Goal: Communication & Community: Answer question/provide support

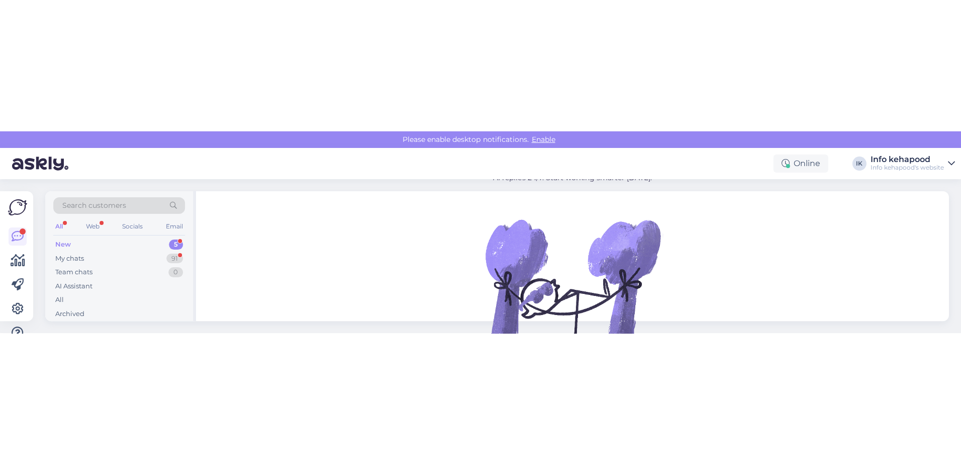
scroll to position [39, 0]
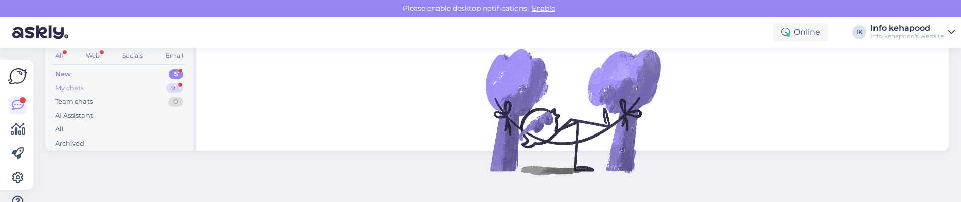
click at [95, 89] on div "My chats 91" at bounding box center [119, 88] width 132 height 14
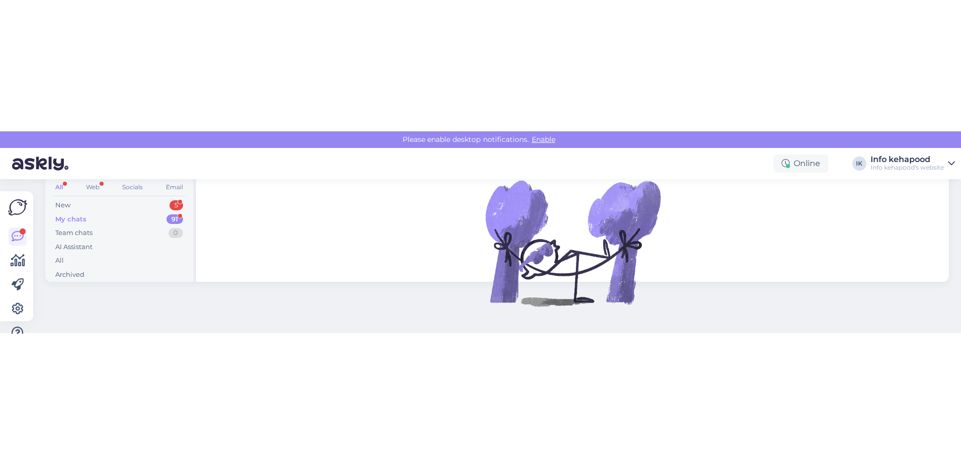
scroll to position [0, 0]
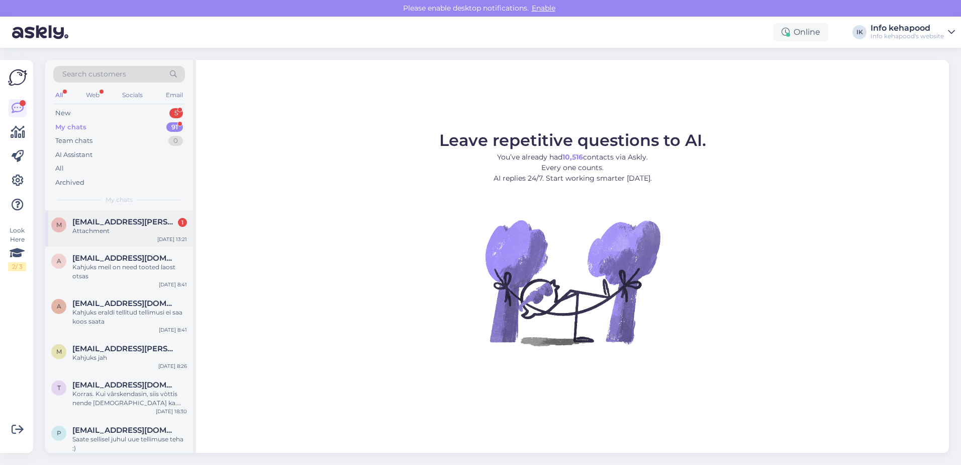
click at [128, 201] on div "m [EMAIL_ADDRESS][PERSON_NAME][DOMAIN_NAME] 1 Attachment [DATE] 13:21" at bounding box center [119, 228] width 148 height 36
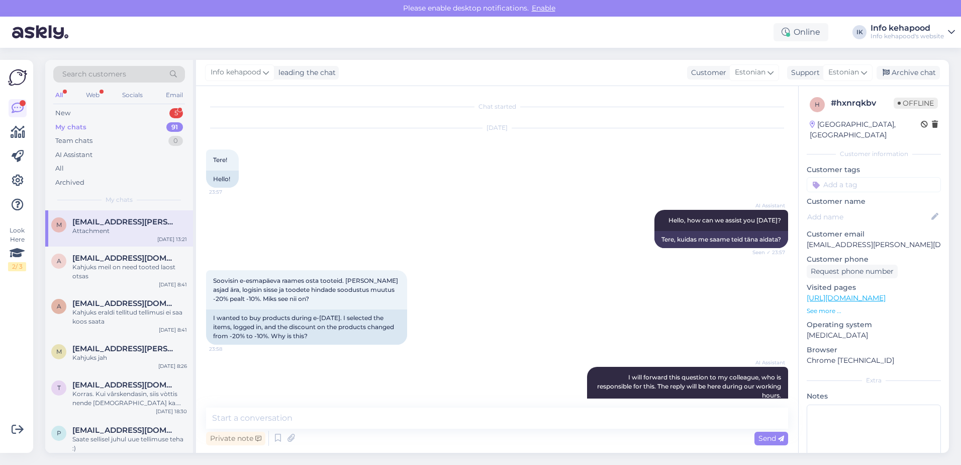
scroll to position [208, 0]
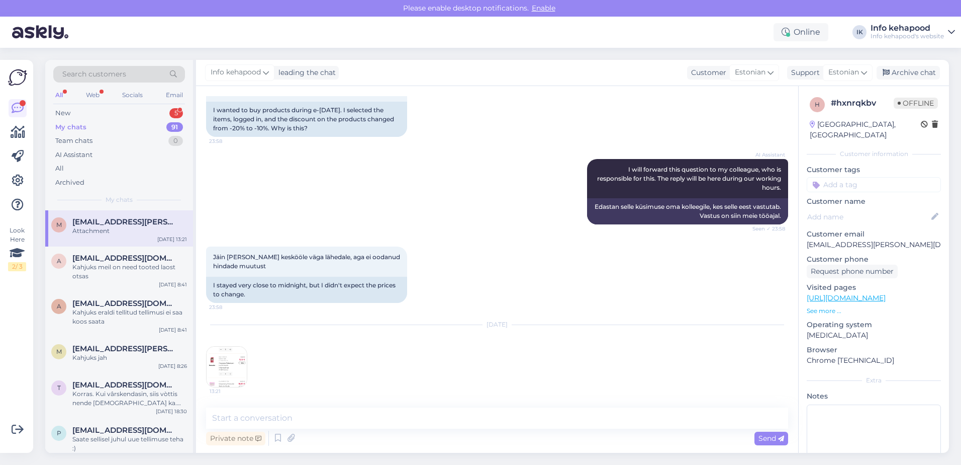
click at [232, 201] on img at bounding box center [227, 366] width 40 height 40
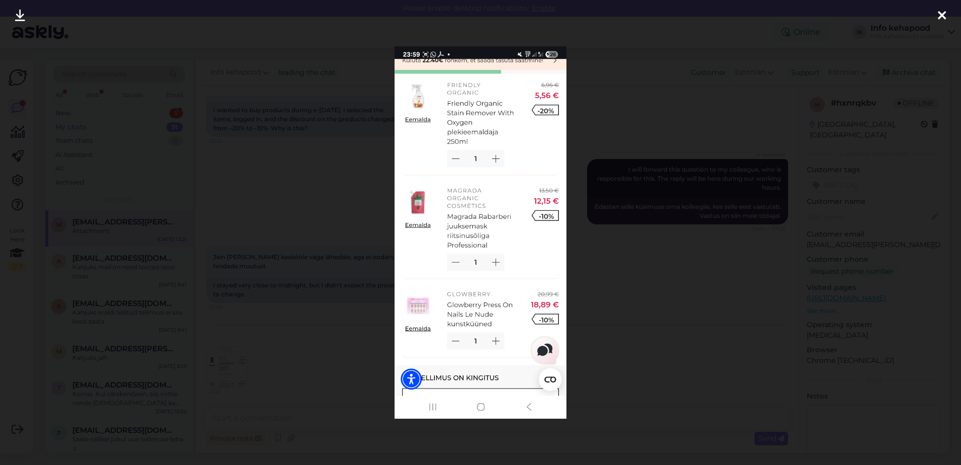
click at [628, 201] on div at bounding box center [480, 232] width 961 height 465
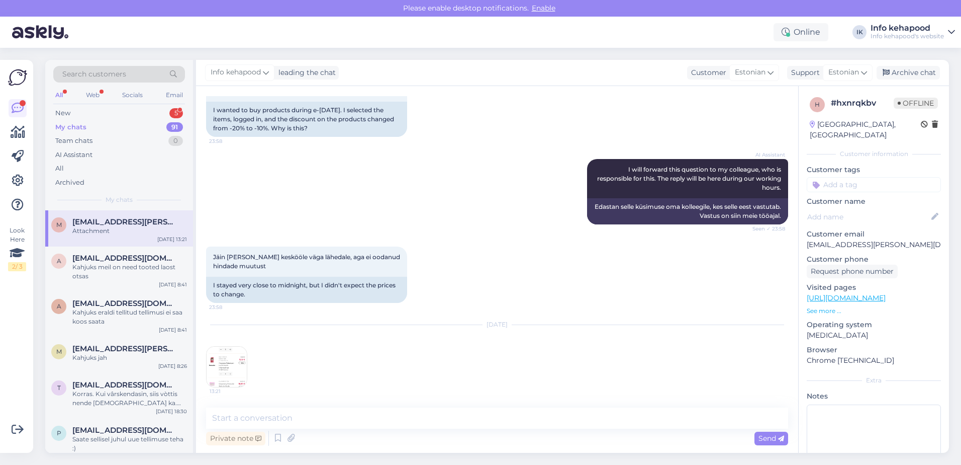
click at [220, 201] on img at bounding box center [227, 366] width 40 height 40
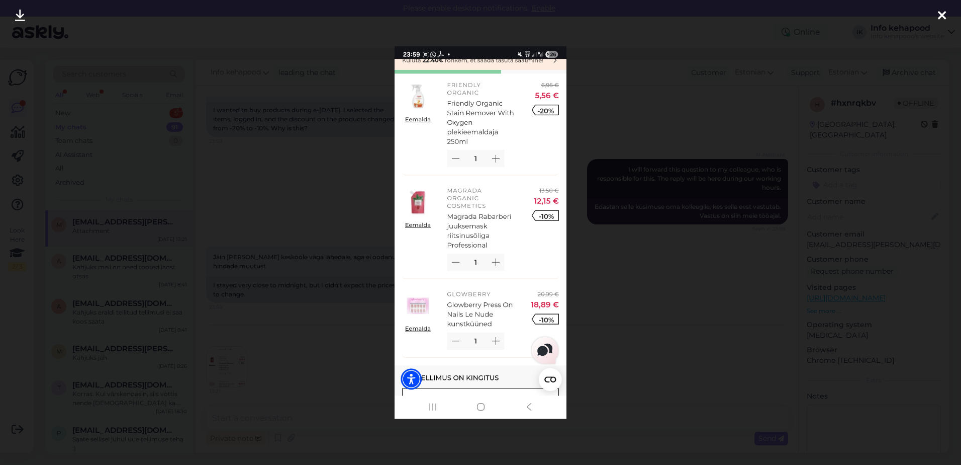
click at [596, 201] on div at bounding box center [480, 232] width 961 height 465
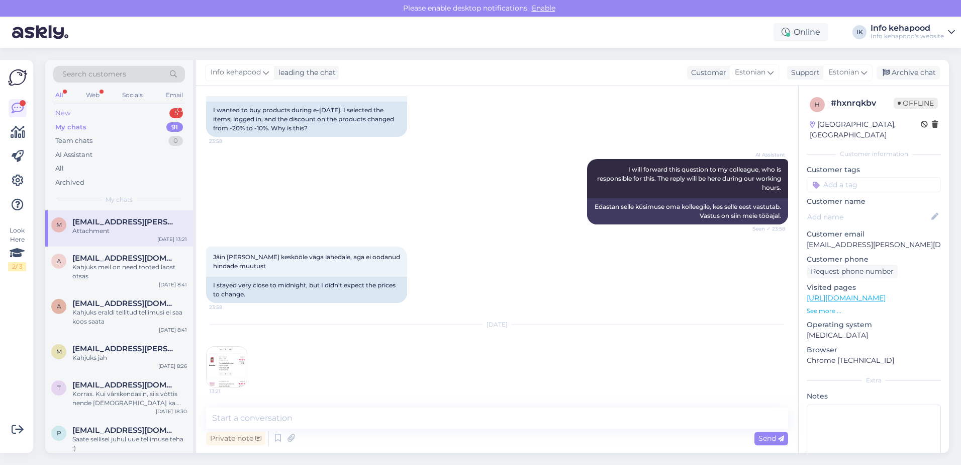
click at [104, 119] on div "New 5" at bounding box center [119, 113] width 132 height 14
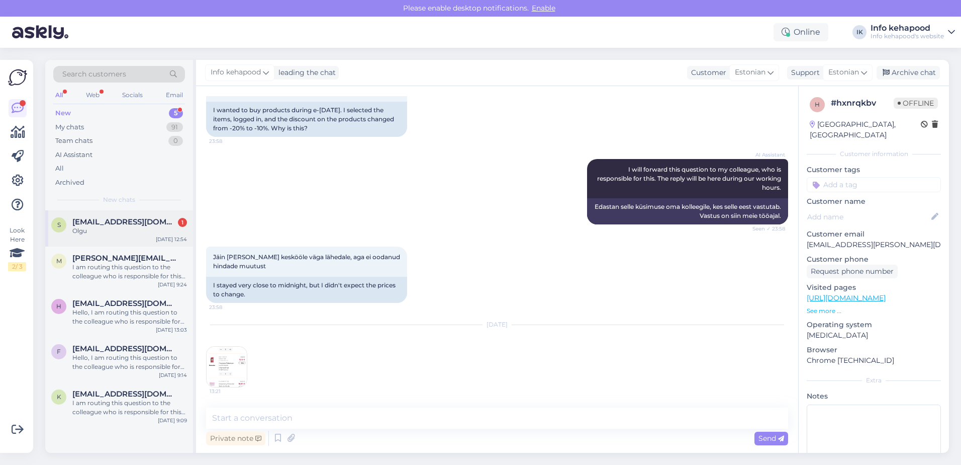
click at [110, 201] on div "Olgu" at bounding box center [129, 230] width 115 height 9
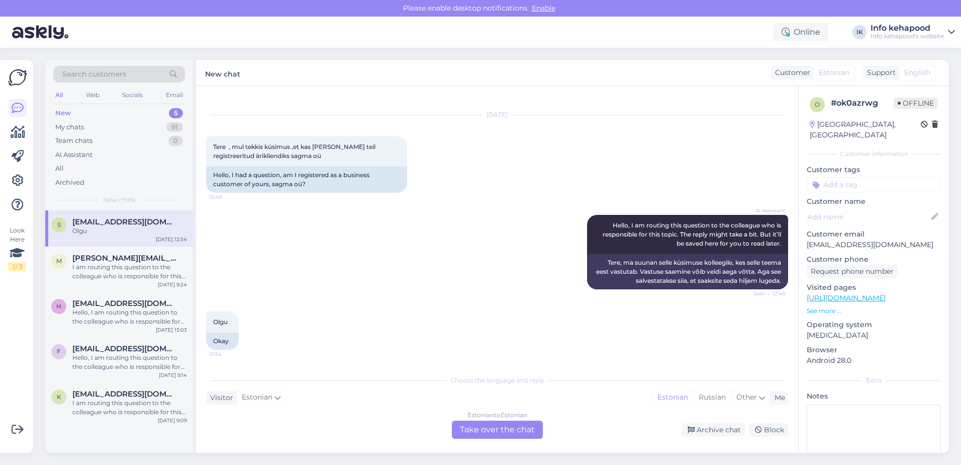
scroll to position [0, 0]
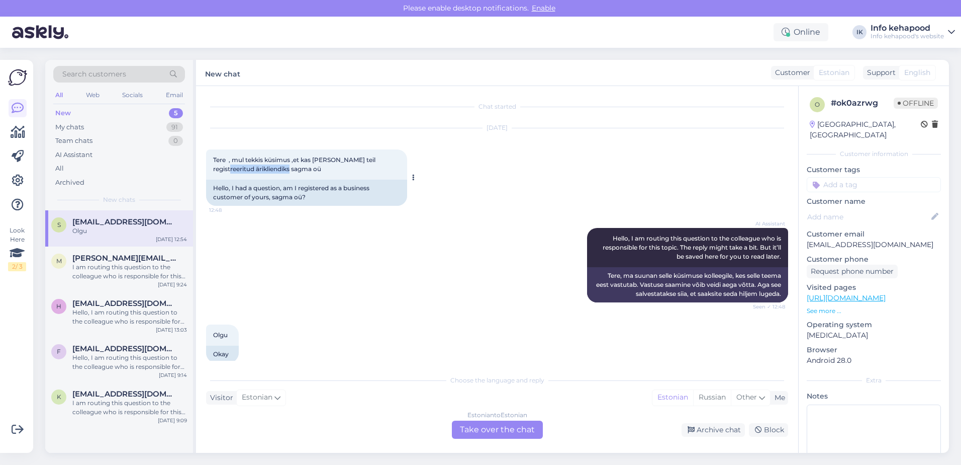
drag, startPoint x: 215, startPoint y: 170, endPoint x: 287, endPoint y: 175, distance: 72.6
click at [287, 175] on div "Tere , mul tekkis küsimus ,et kas [PERSON_NAME] teil registreeritud ärikliendik…" at bounding box center [306, 164] width 201 height 30
drag, startPoint x: 251, startPoint y: 170, endPoint x: 281, endPoint y: 165, distance: 29.6
click at [281, 165] on div "Tere , mul tekkis küsimus ,et kas [PERSON_NAME] teil registreeritud ärikliendik…" at bounding box center [306, 164] width 201 height 30
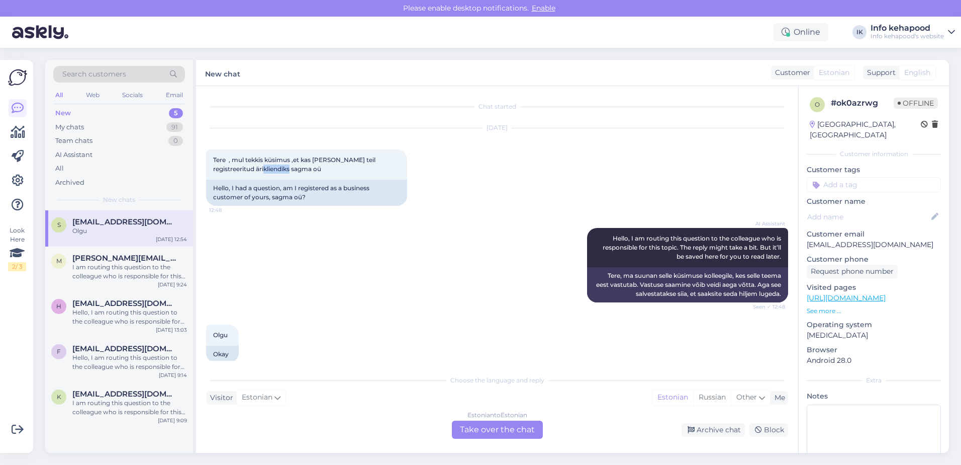
click at [368, 201] on div "AI Assistant Hello, I am routing this question to the colleague who is responsi…" at bounding box center [497, 265] width 582 height 97
click at [89, 201] on div "m [PERSON_NAME][EMAIL_ADDRESS][PERSON_NAME][DOMAIN_NAME] I am routing this ques…" at bounding box center [119, 268] width 148 height 45
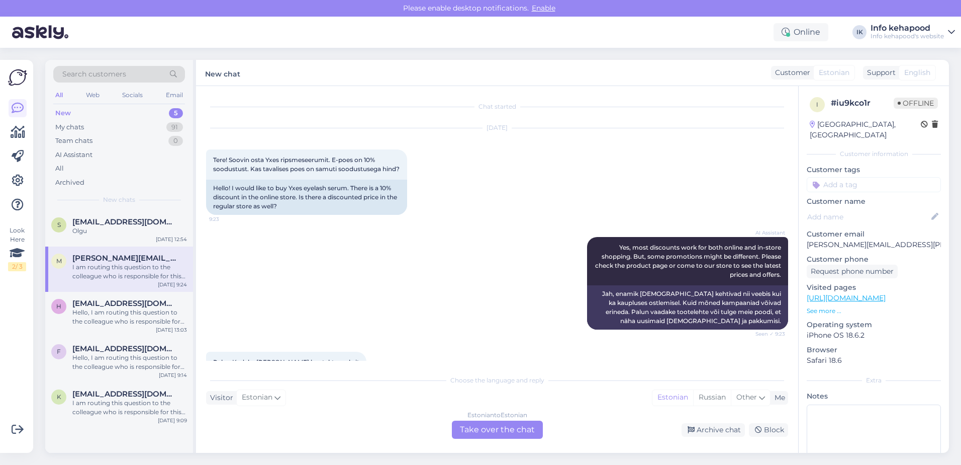
click at [511, 201] on div "Estonian to Estonian Take over the chat" at bounding box center [497, 429] width 91 height 18
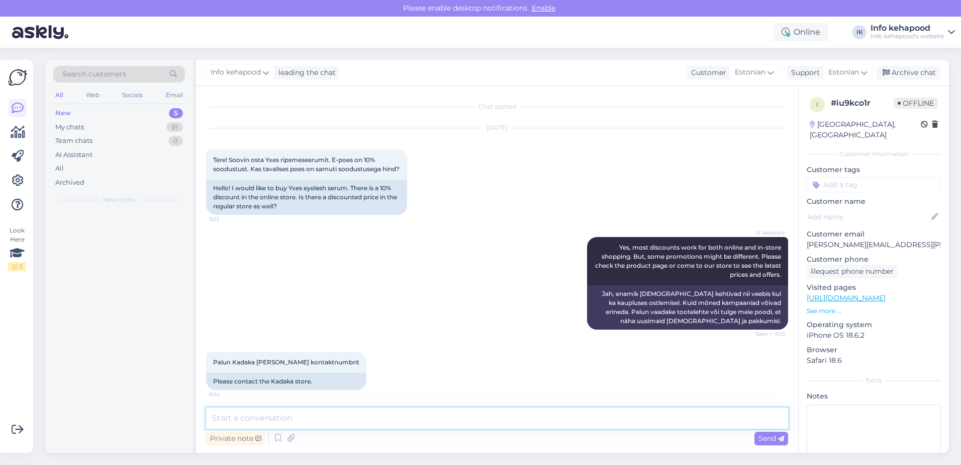
click at [347, 201] on textarea at bounding box center [497, 417] width 582 height 21
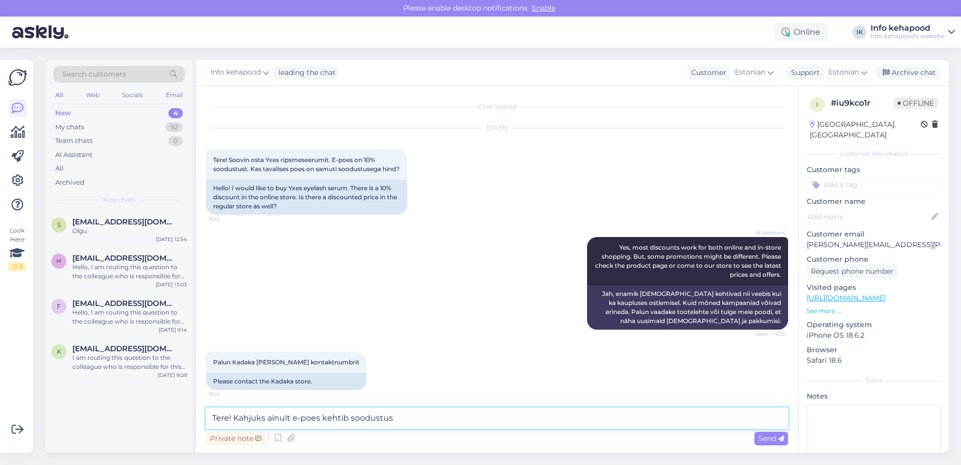
type textarea "Tere! Kahjuks ainult e-poes kehtib soodustus."
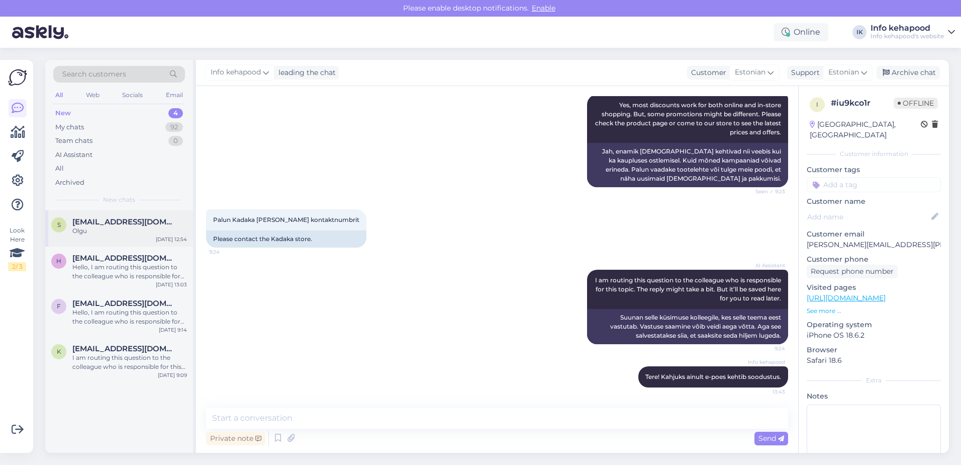
click at [124, 201] on div "s [EMAIL_ADDRESS][DOMAIN_NAME] Olgu [DATE] 12:54" at bounding box center [119, 228] width 148 height 36
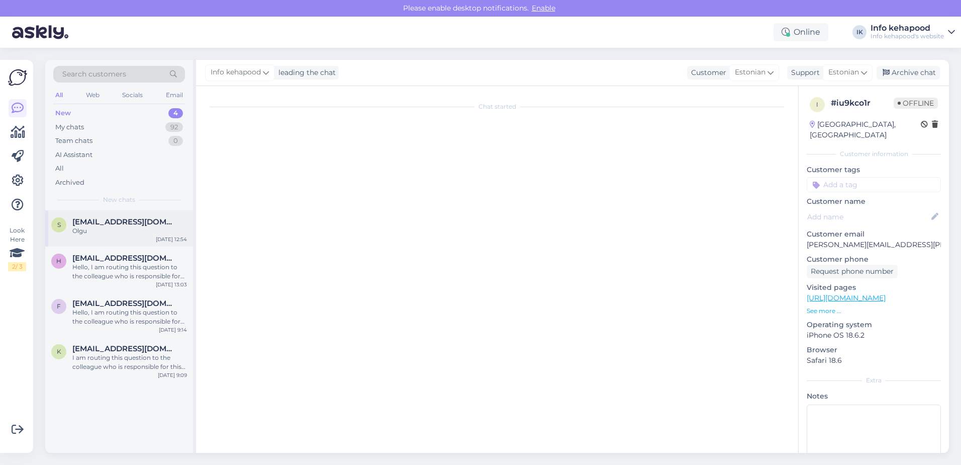
scroll to position [13, 0]
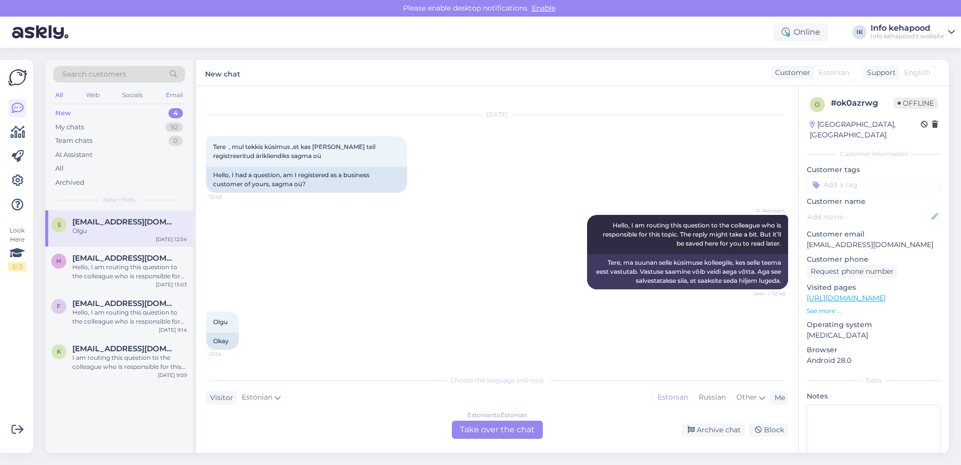
click at [532, 201] on div "Estonian to Estonian Take over the chat" at bounding box center [497, 429] width 91 height 18
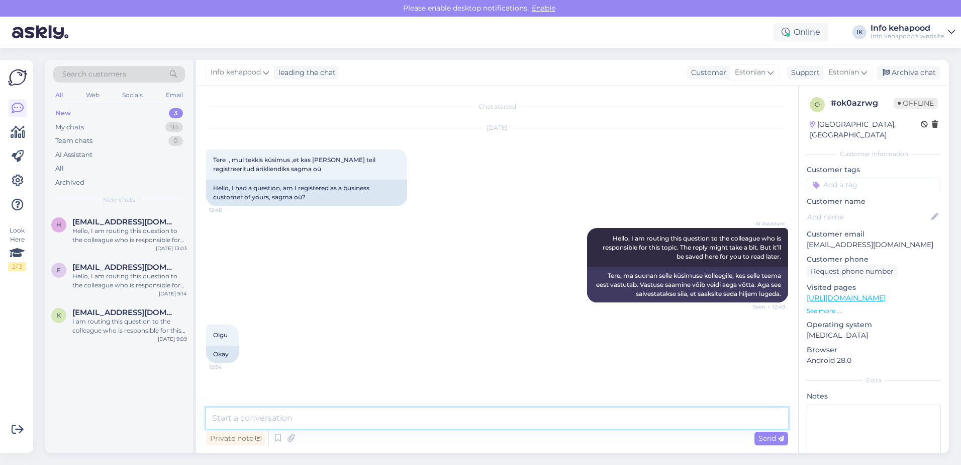
click at [488, 201] on textarea at bounding box center [497, 417] width 582 height 21
type textarea "Tere! Olete registreerunud"
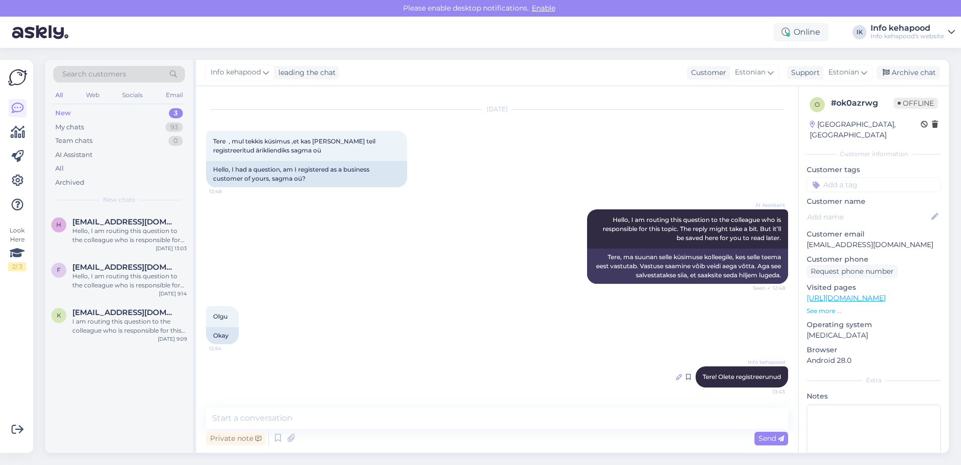
click at [676, 201] on icon at bounding box center [679, 377] width 6 height 6
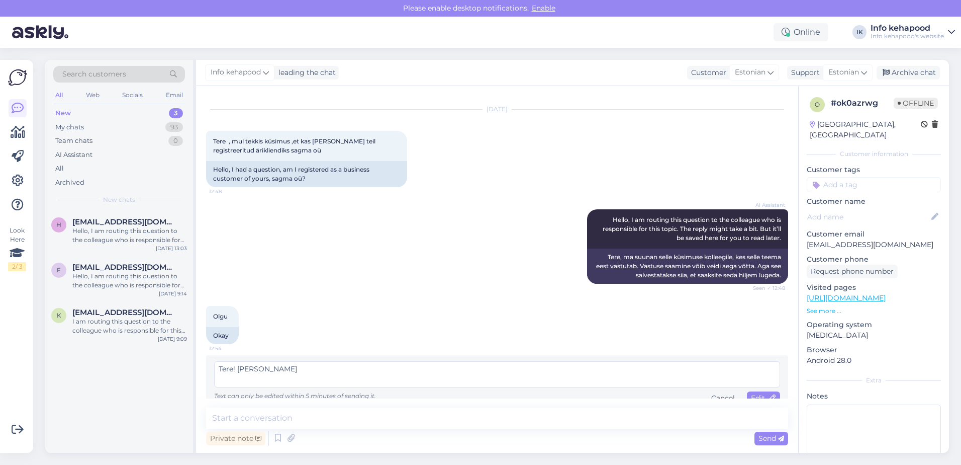
type textarea "Tere! [PERSON_NAME]"
click at [755, 201] on div "Chat started [DATE] Tere , mul tekkis küsimus ,et kas [PERSON_NAME] teil regist…" at bounding box center [497, 269] width 602 height 367
click at [755, 201] on span "Edit" at bounding box center [763, 397] width 25 height 9
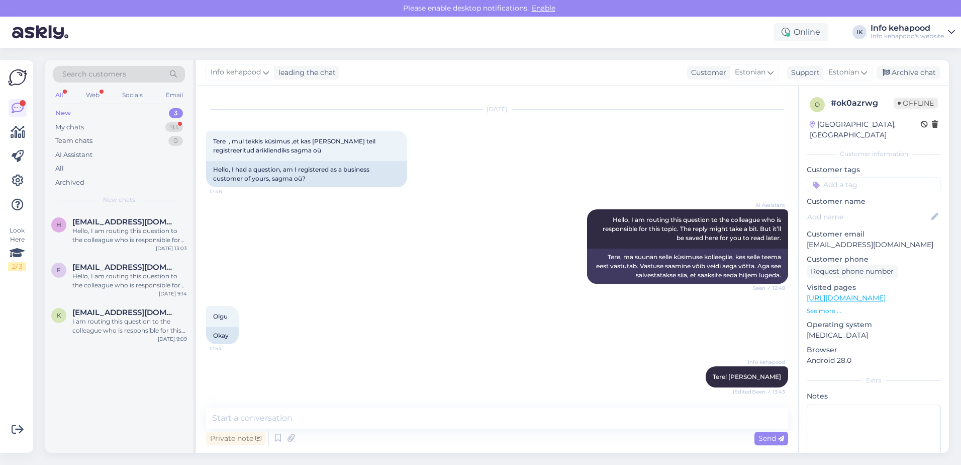
scroll to position [62, 0]
